Goal: Task Accomplishment & Management: Complete application form

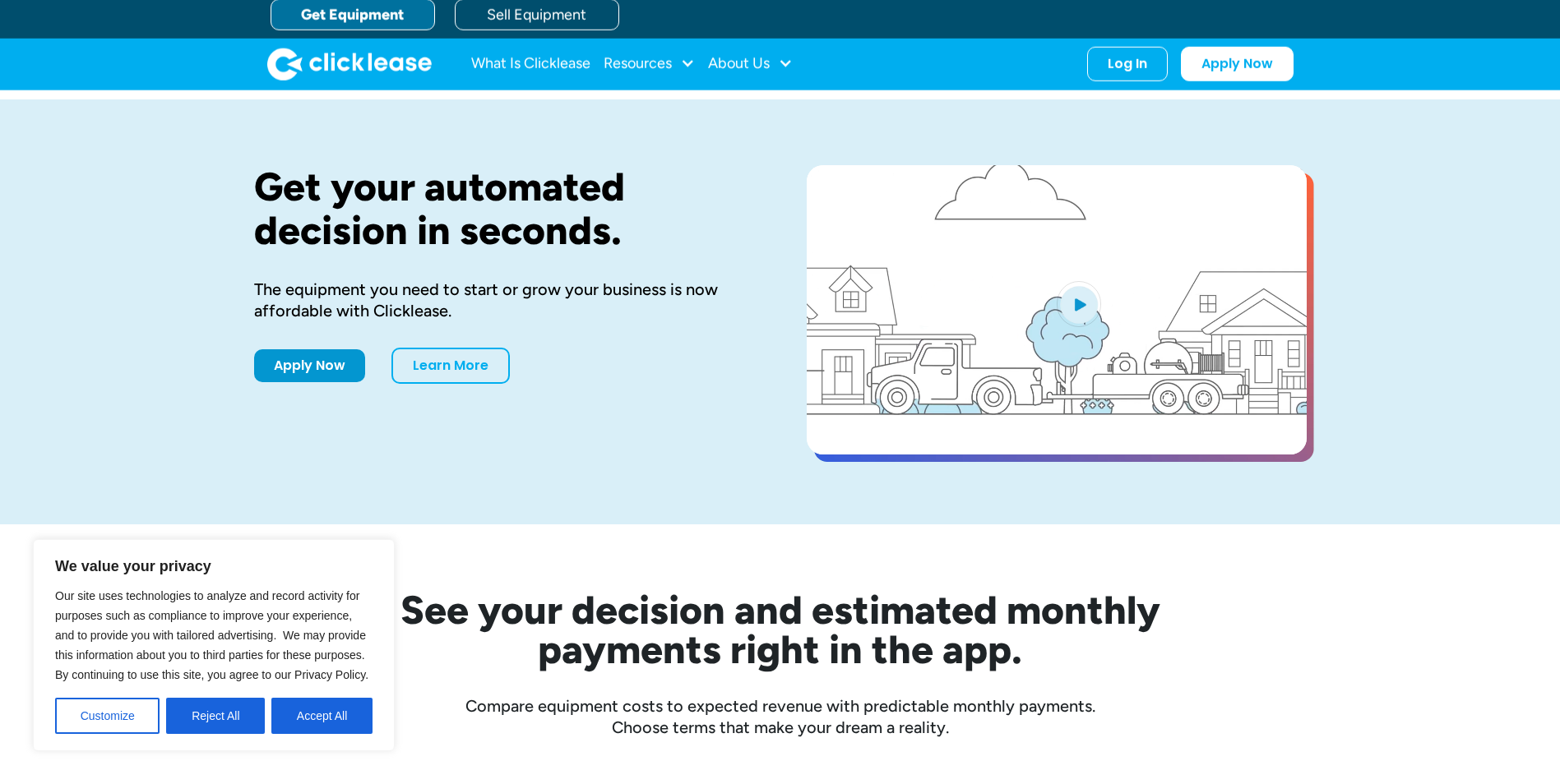
scroll to position [329, 0]
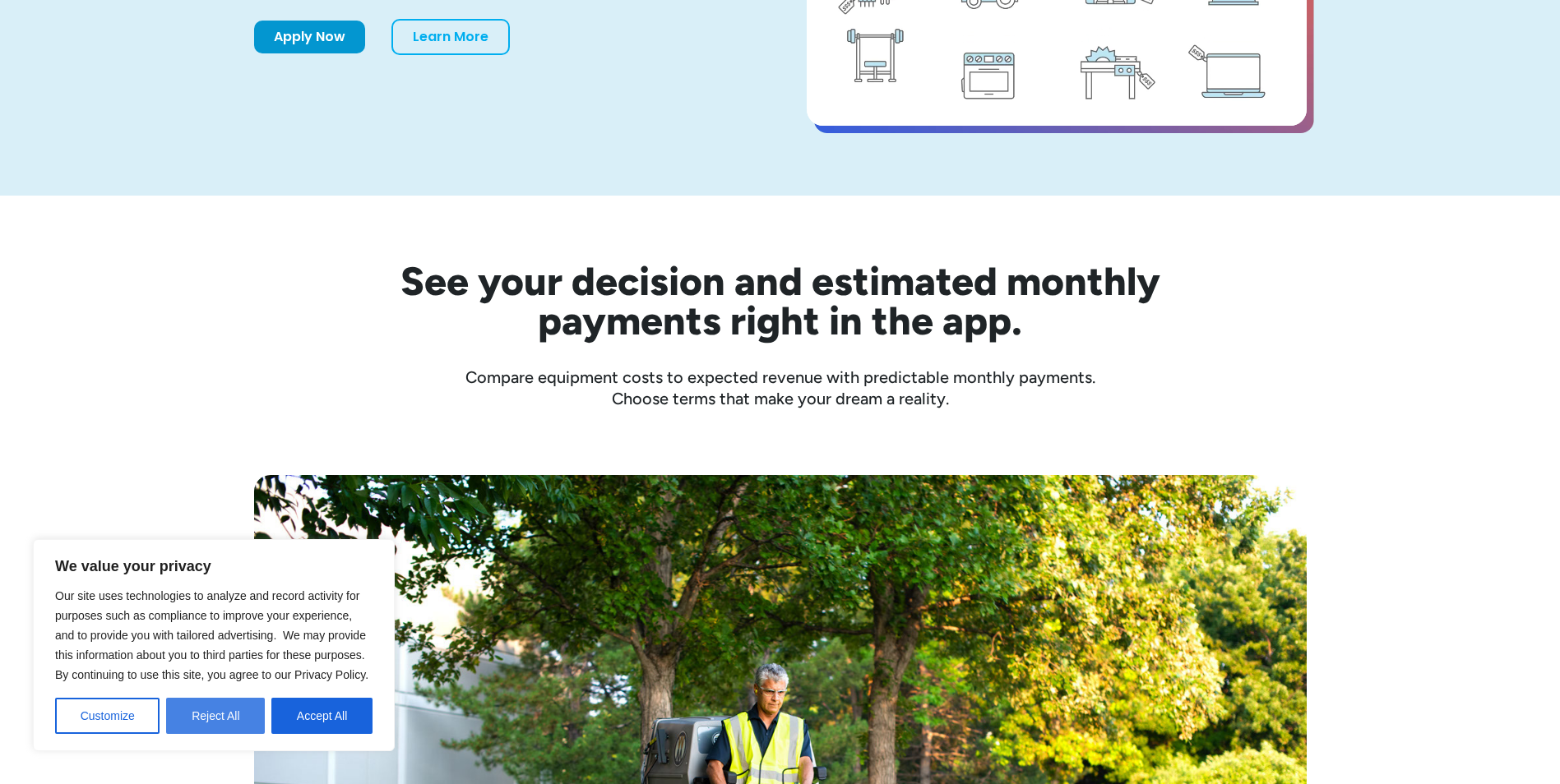
click at [181, 718] on button "Reject All" at bounding box center [215, 715] width 99 height 36
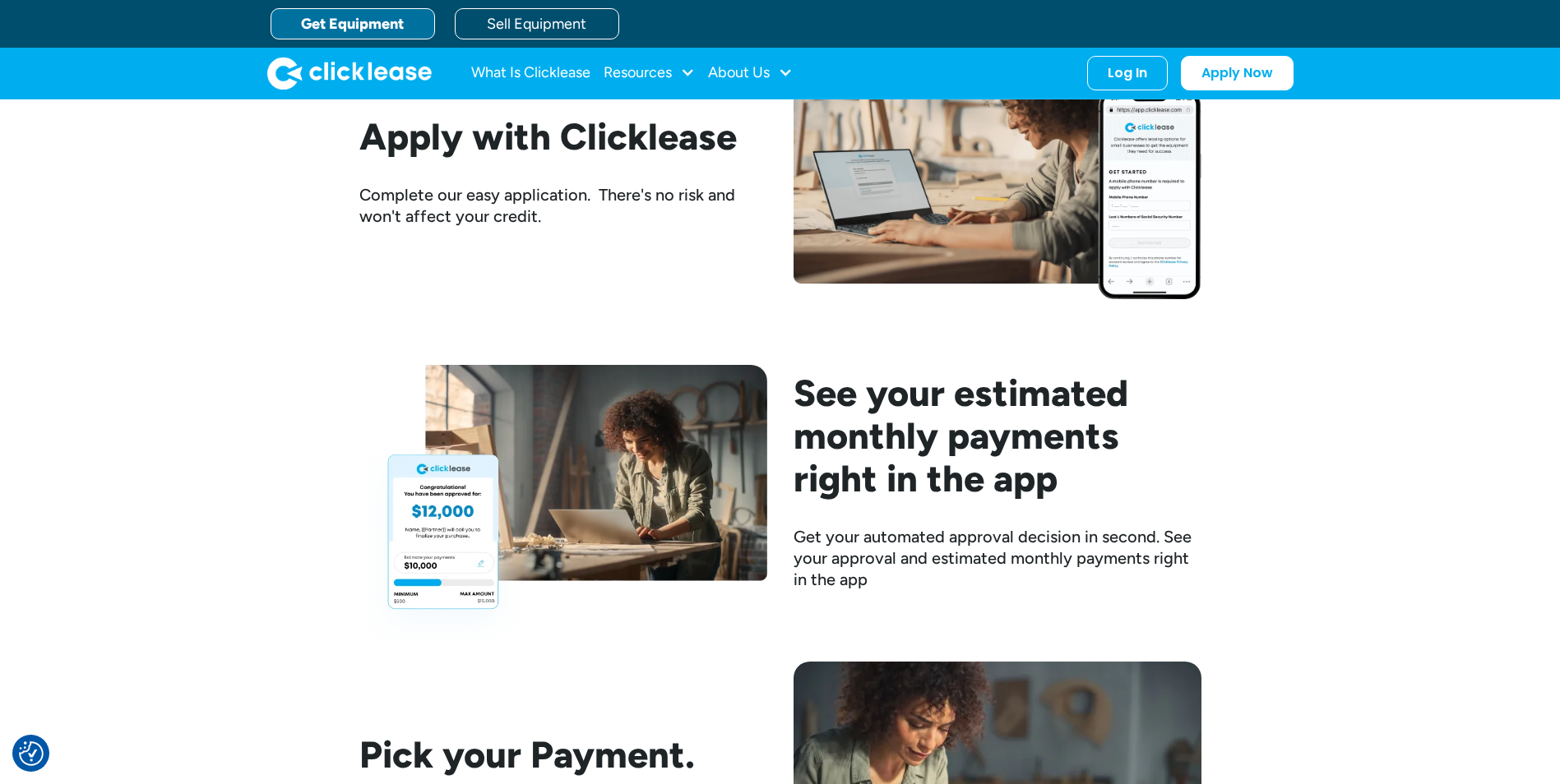
scroll to position [1891, 0]
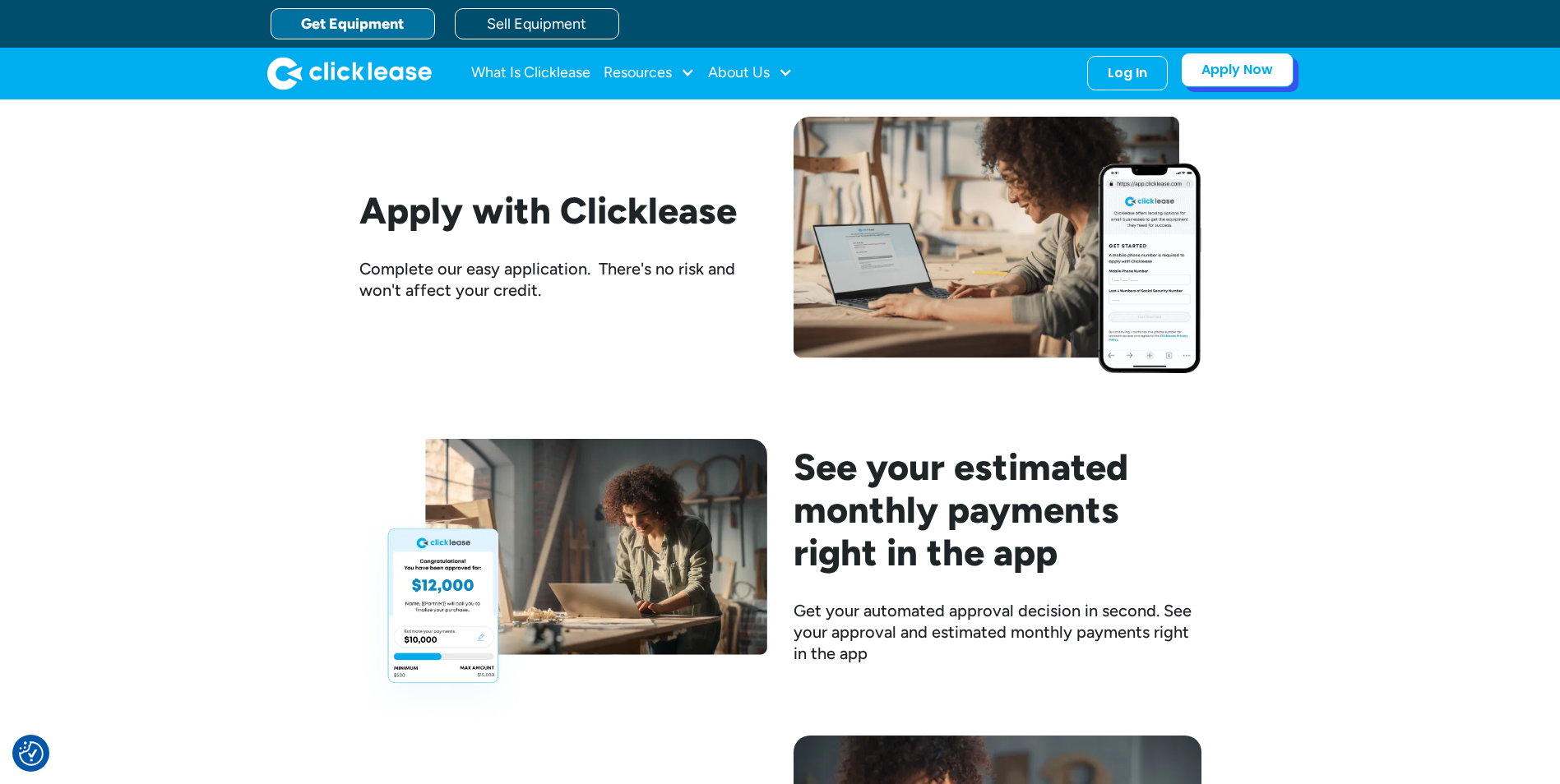
click at [1228, 79] on link "Apply Now" at bounding box center [1237, 69] width 113 height 35
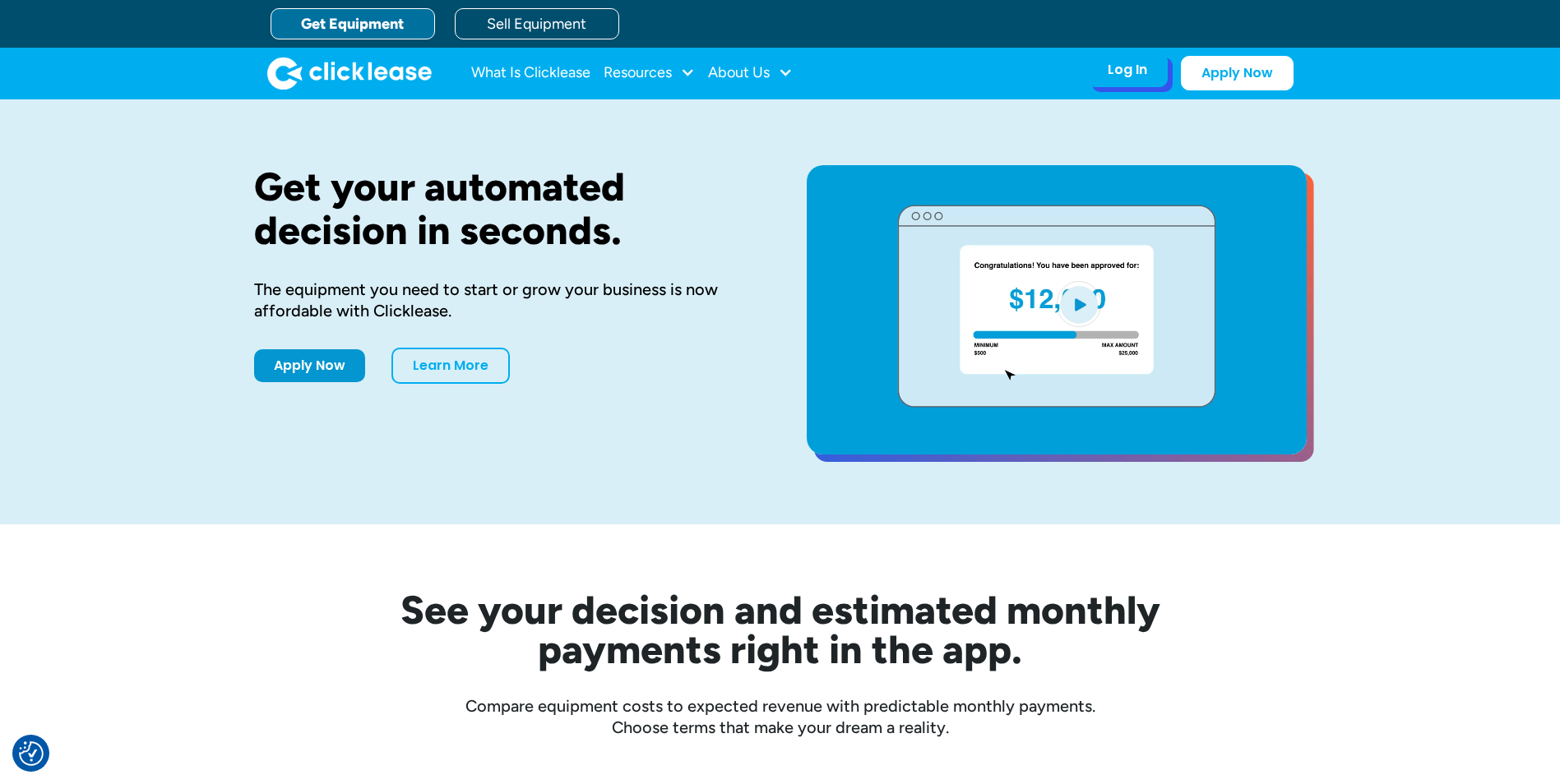
click at [1106, 73] on div "Log In Account login I use Clicklease to get my equipment Partner Portal I offe…" at bounding box center [1127, 69] width 81 height 35
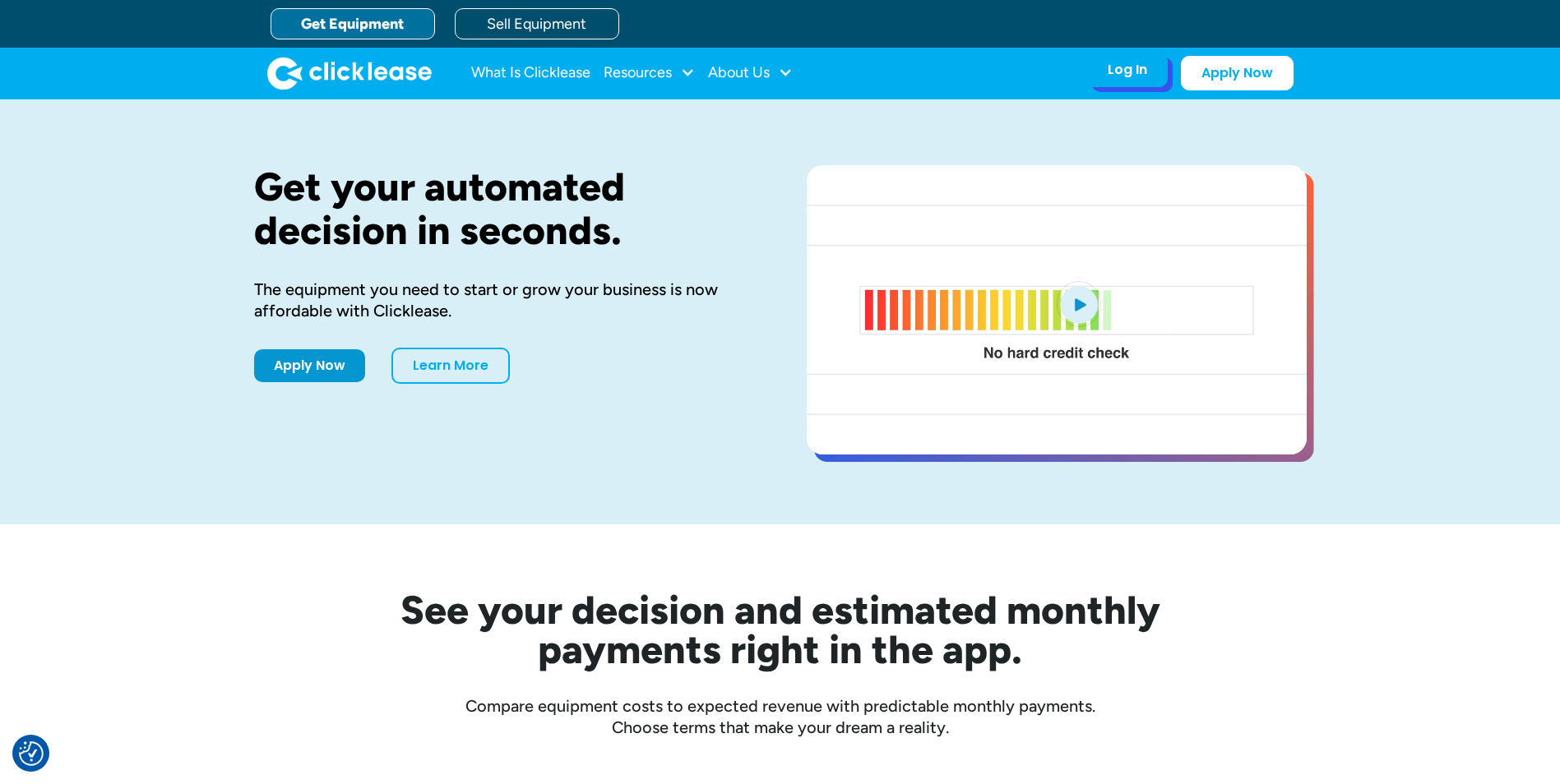
click at [1124, 73] on div "Log In" at bounding box center [1127, 69] width 39 height 16
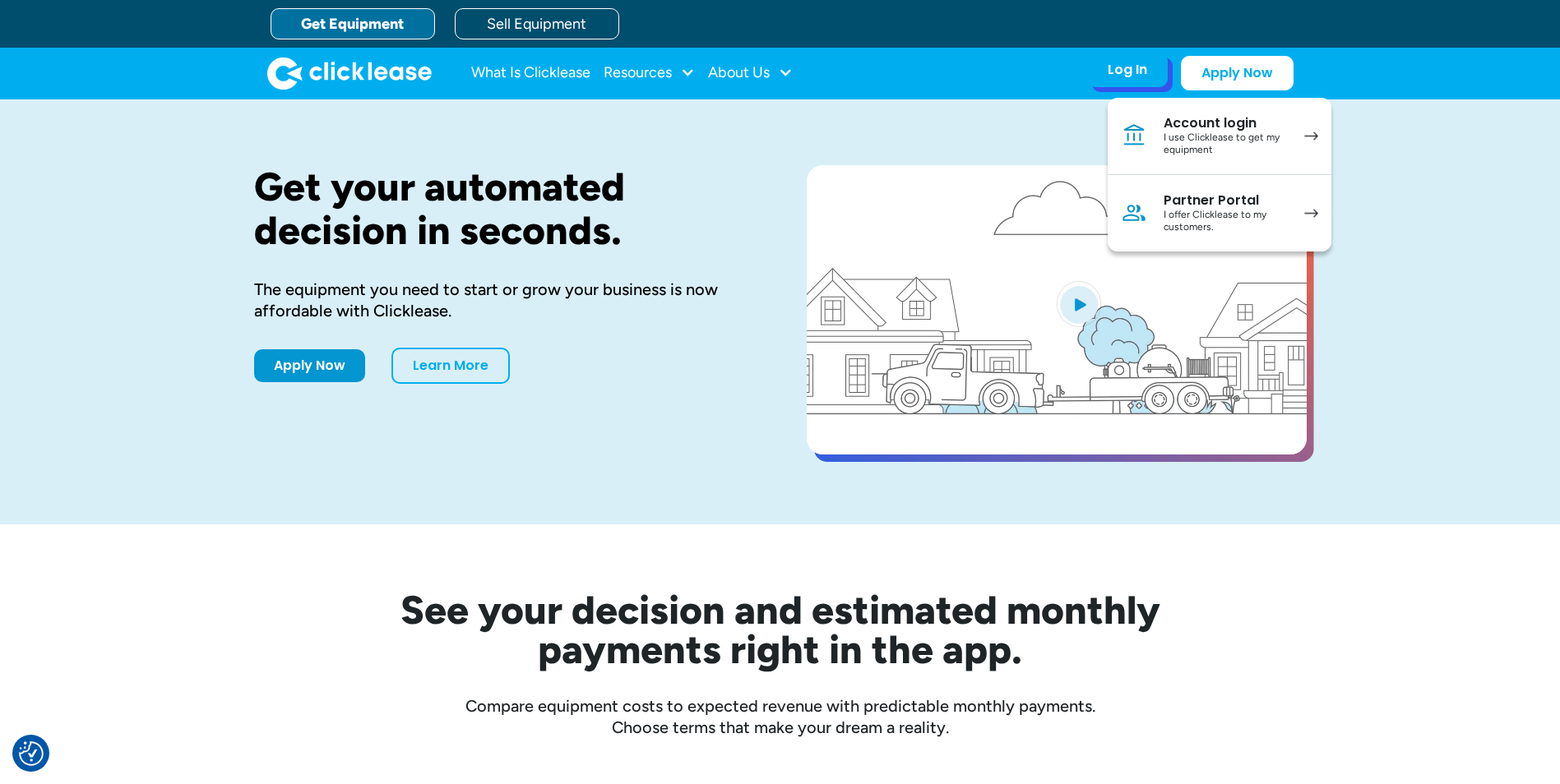
click at [1142, 137] on img at bounding box center [1134, 136] width 27 height 27
